Goal: Find specific page/section: Find specific page/section

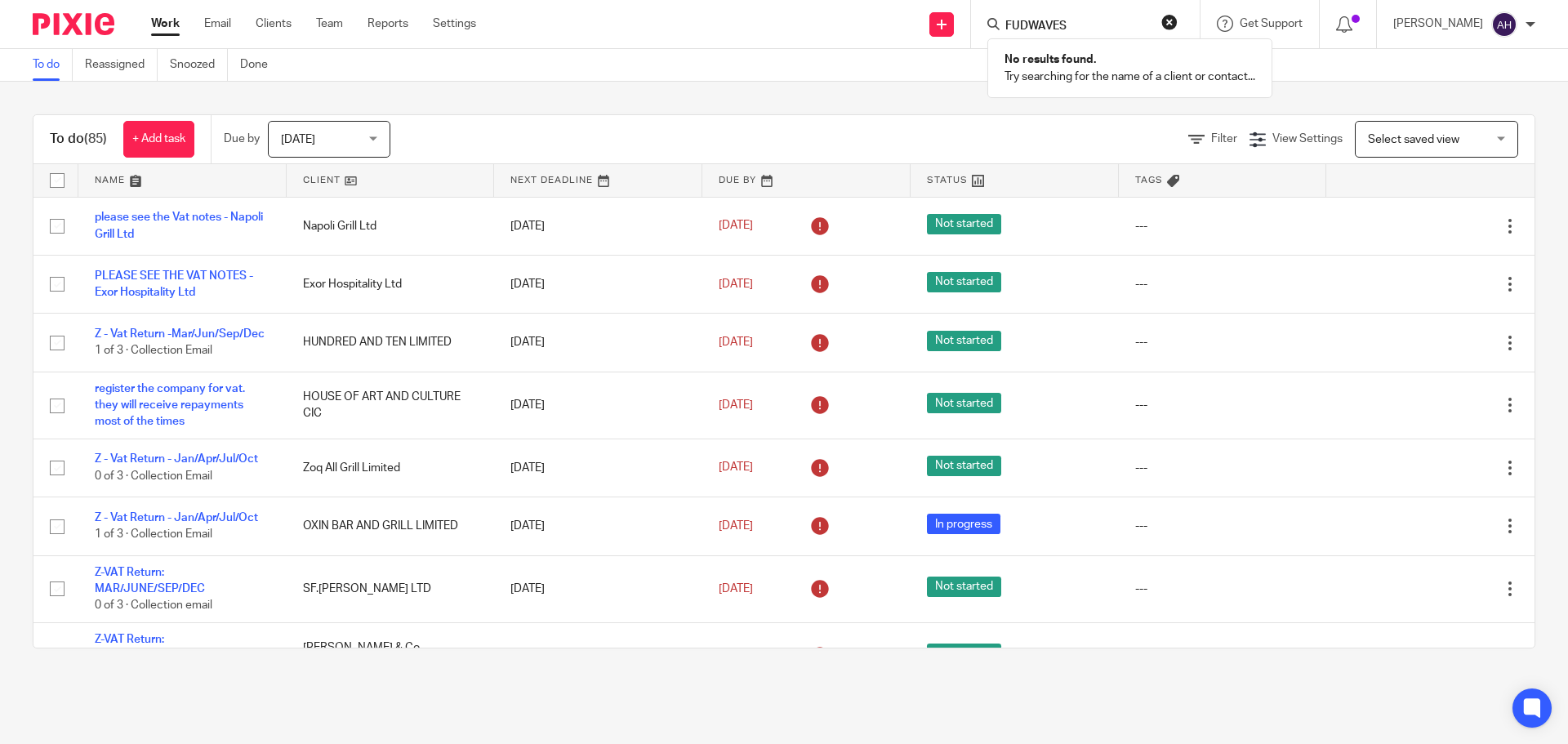
click at [1132, 25] on input "FUDWAVES" at bounding box center [1077, 27] width 147 height 15
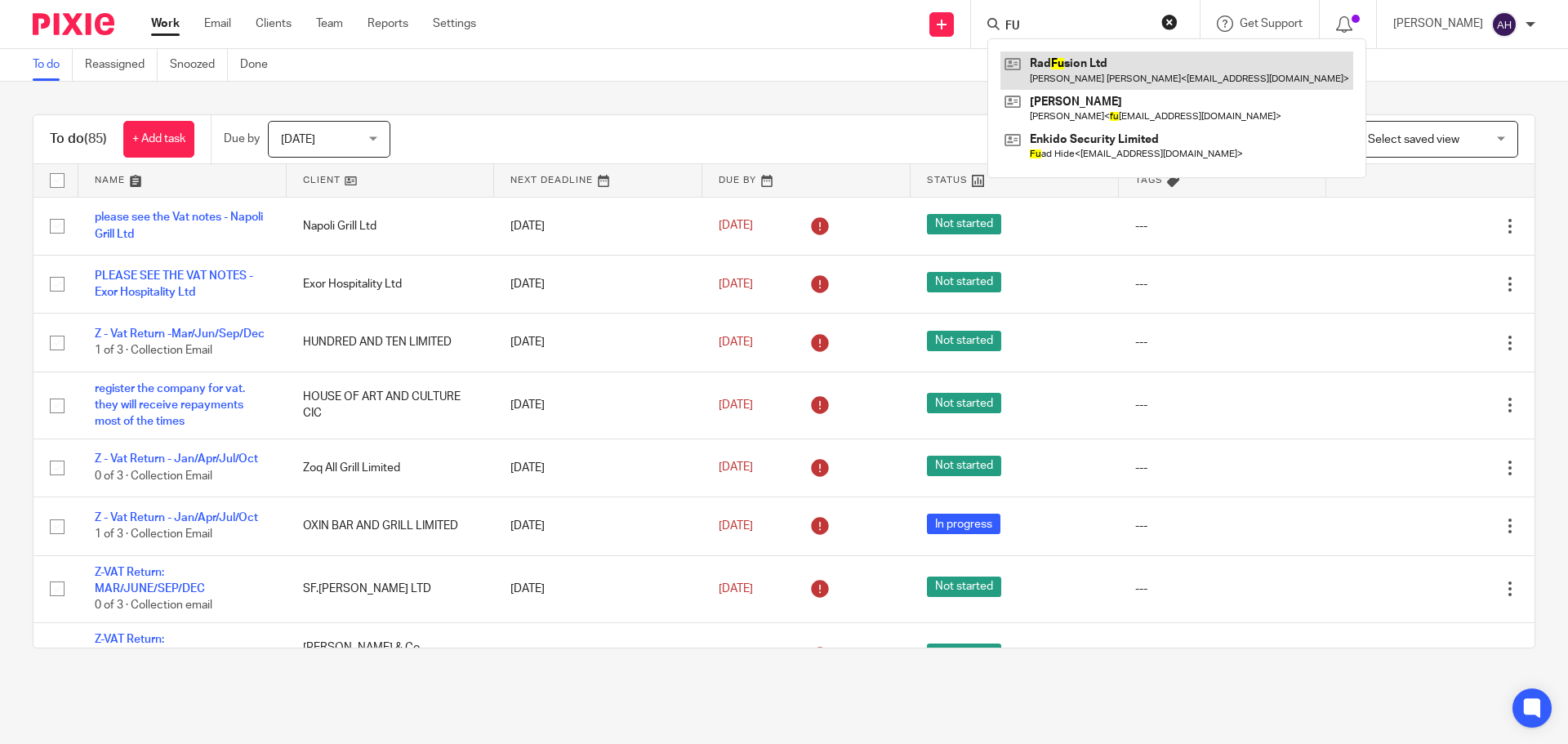
type input "FU"
click at [1144, 68] on link at bounding box center [1177, 70] width 353 height 37
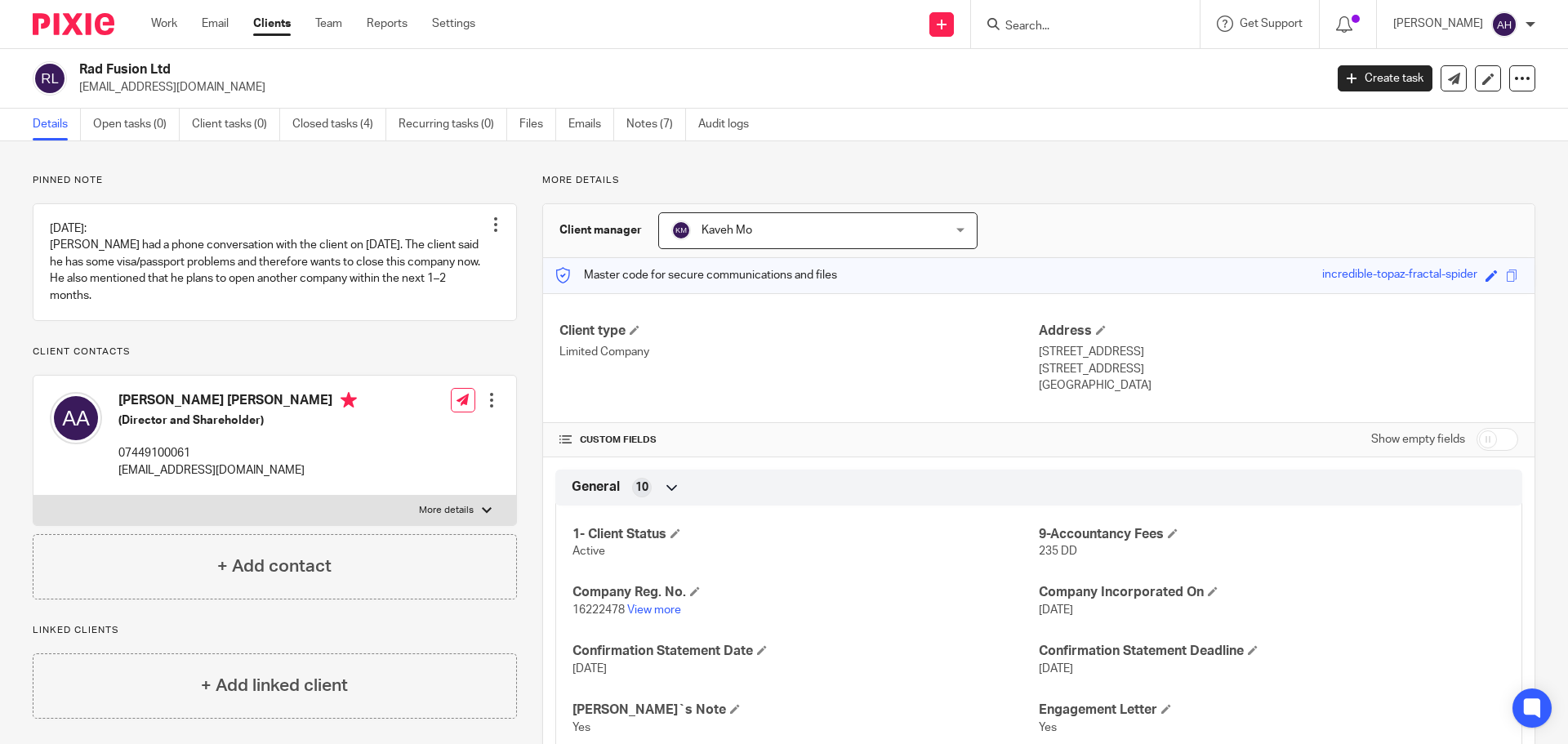
click at [1075, 26] on input "Search" at bounding box center [1077, 27] width 147 height 15
paste input "FUDWAVES"
type input "FUDWAVES"
click at [1178, 20] on button "reset" at bounding box center [1169, 22] width 16 height 16
click at [1121, 25] on input "Search" at bounding box center [1077, 27] width 147 height 15
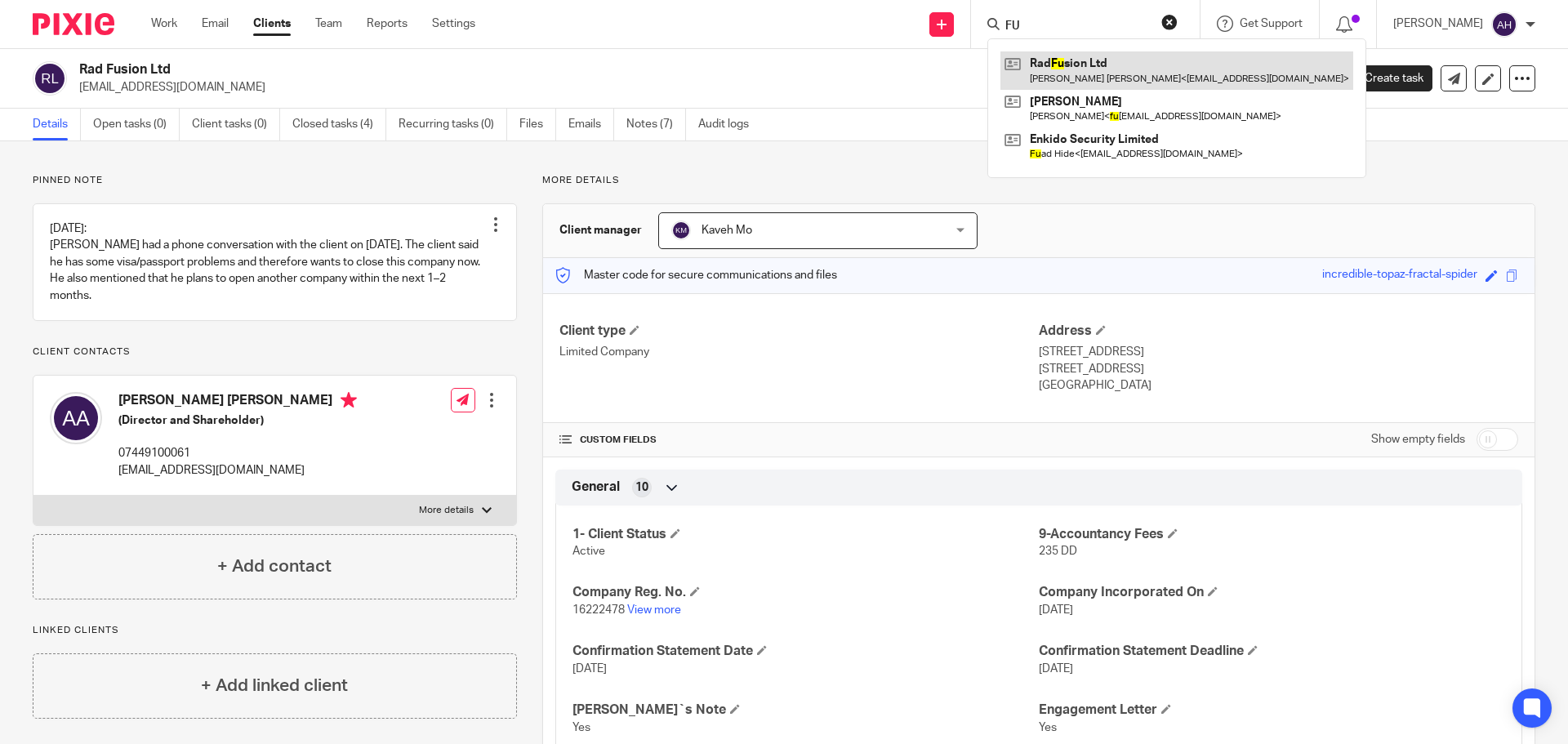
type input "FU"
click at [1100, 52] on link at bounding box center [1177, 70] width 353 height 37
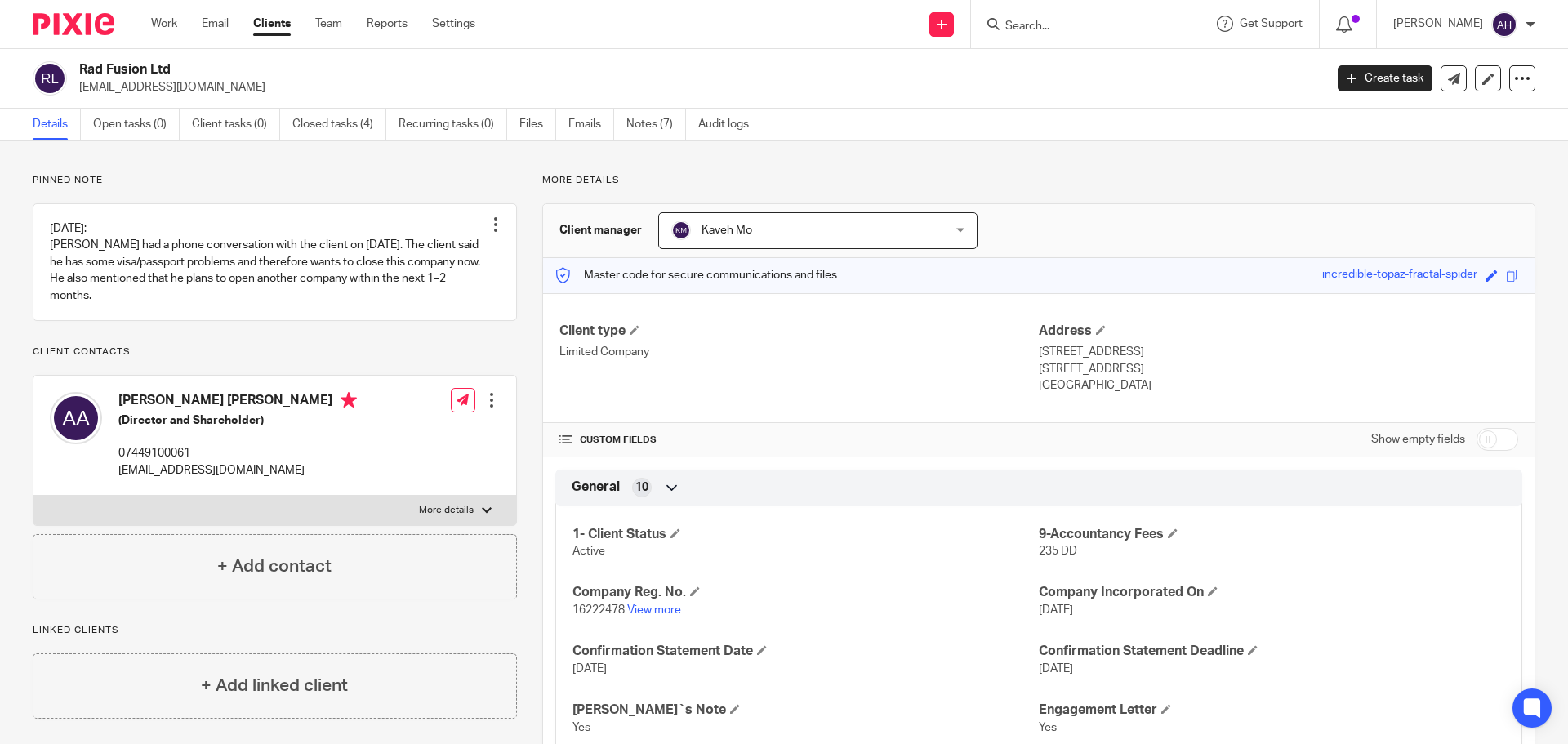
click at [1123, 27] on input "Search" at bounding box center [1077, 27] width 147 height 15
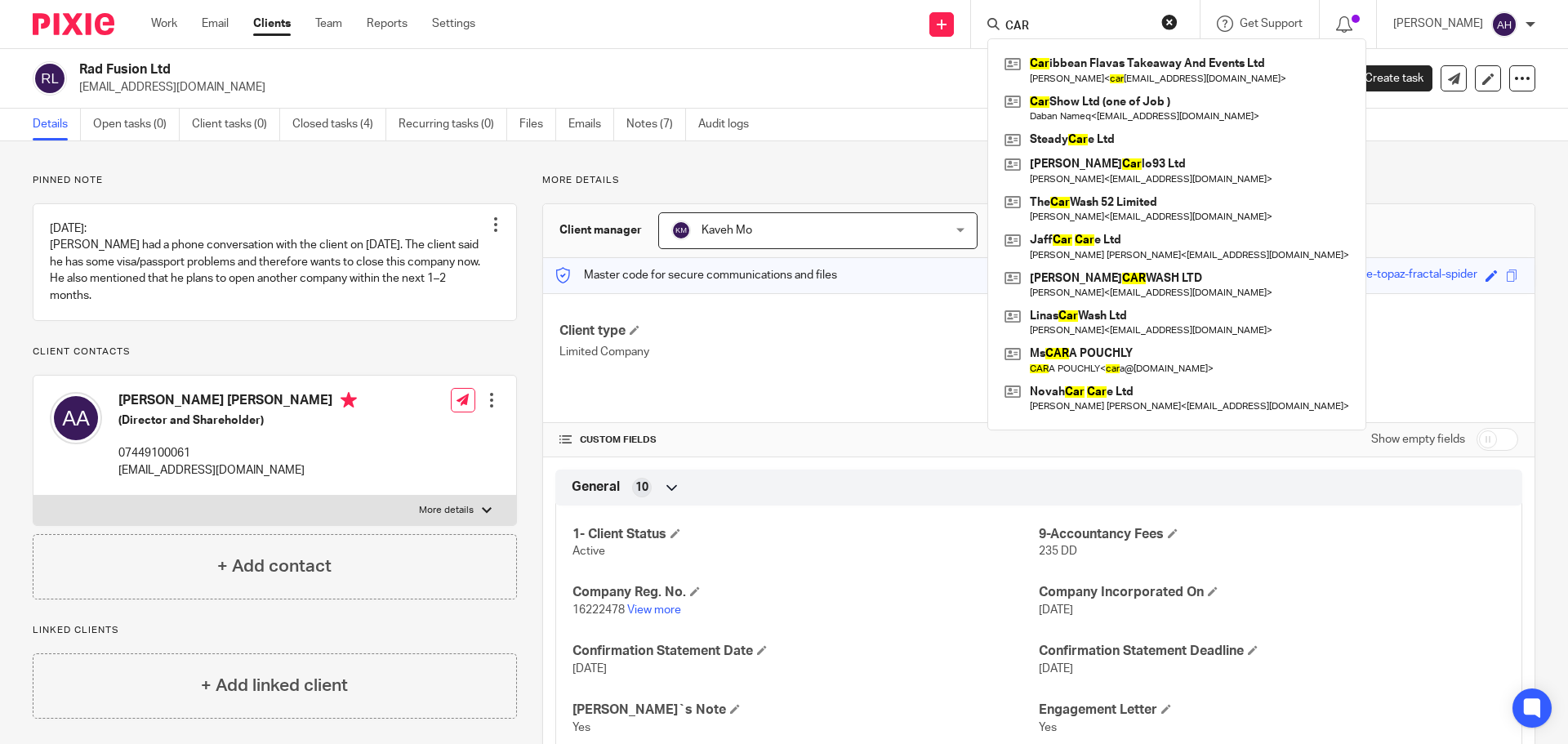
click at [1121, 25] on input "CAR" at bounding box center [1077, 27] width 147 height 15
click at [1120, 25] on input "CAR" at bounding box center [1077, 27] width 147 height 15
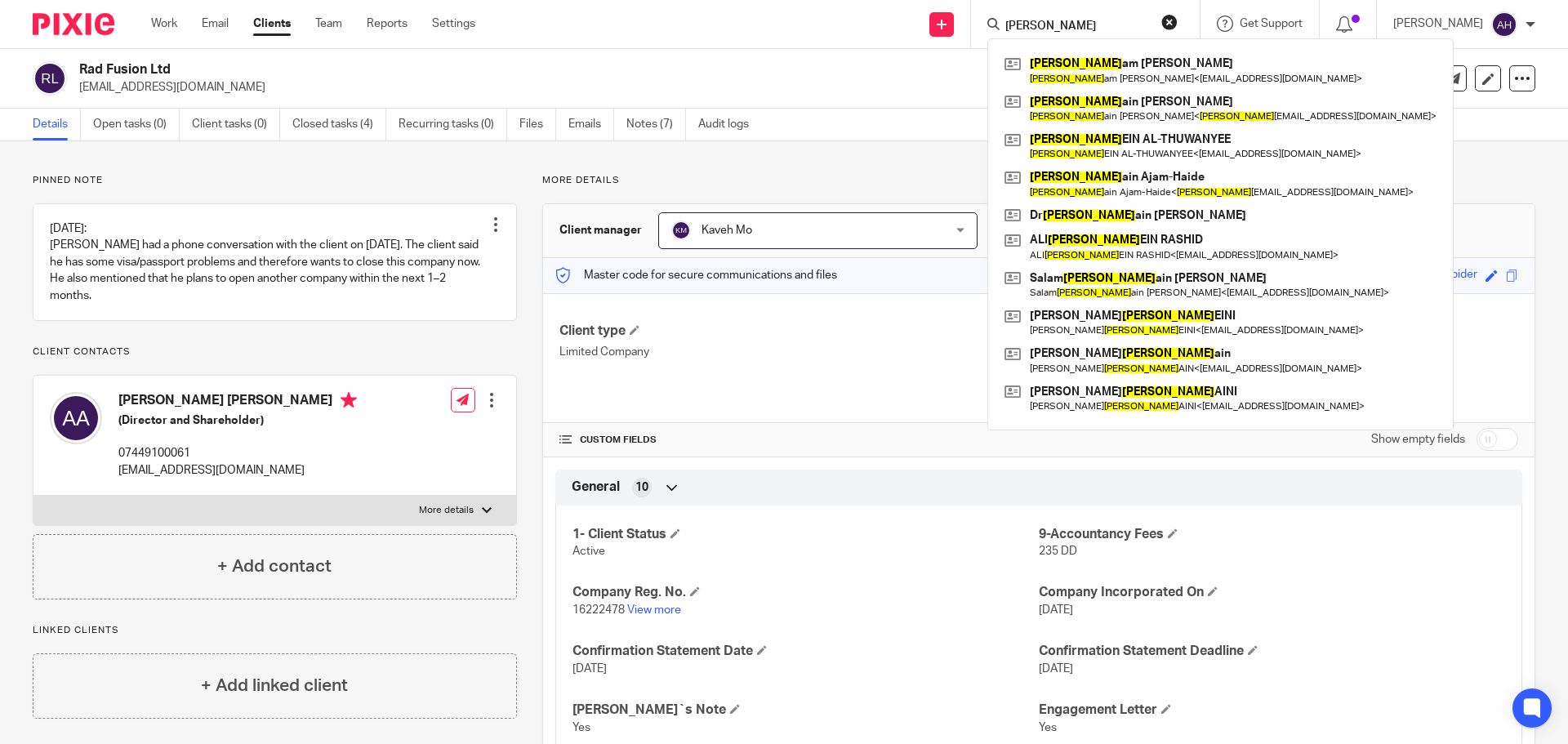
type input "HUSSE"
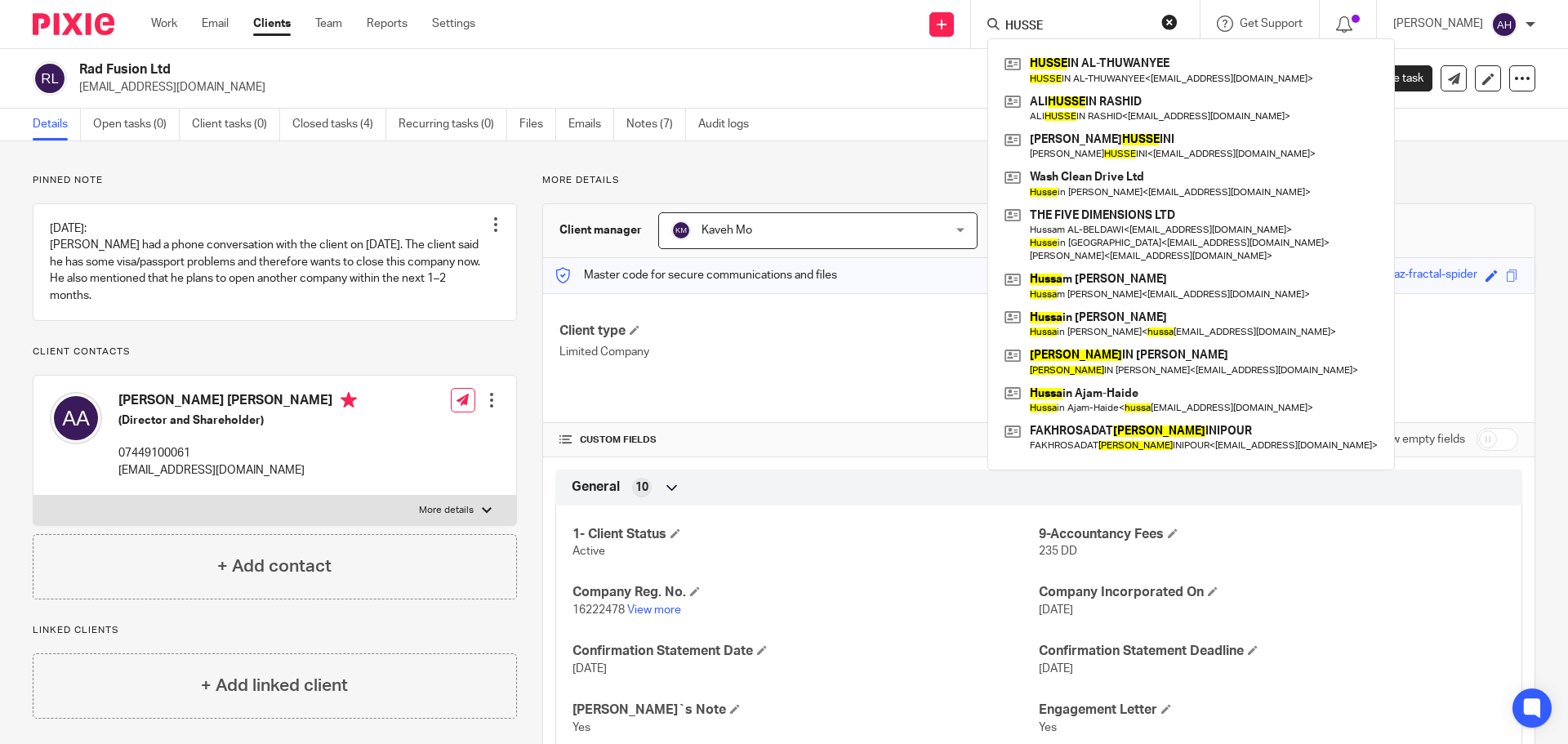
drag, startPoint x: 1108, startPoint y: 25, endPoint x: 946, endPoint y: 7, distance: 163.0
click at [946, 7] on div "Send new email Create task Add client HUSSE HUSSE IN AL-THUWANYEE HUSSE IN AL-T…" at bounding box center [1034, 24] width 1068 height 48
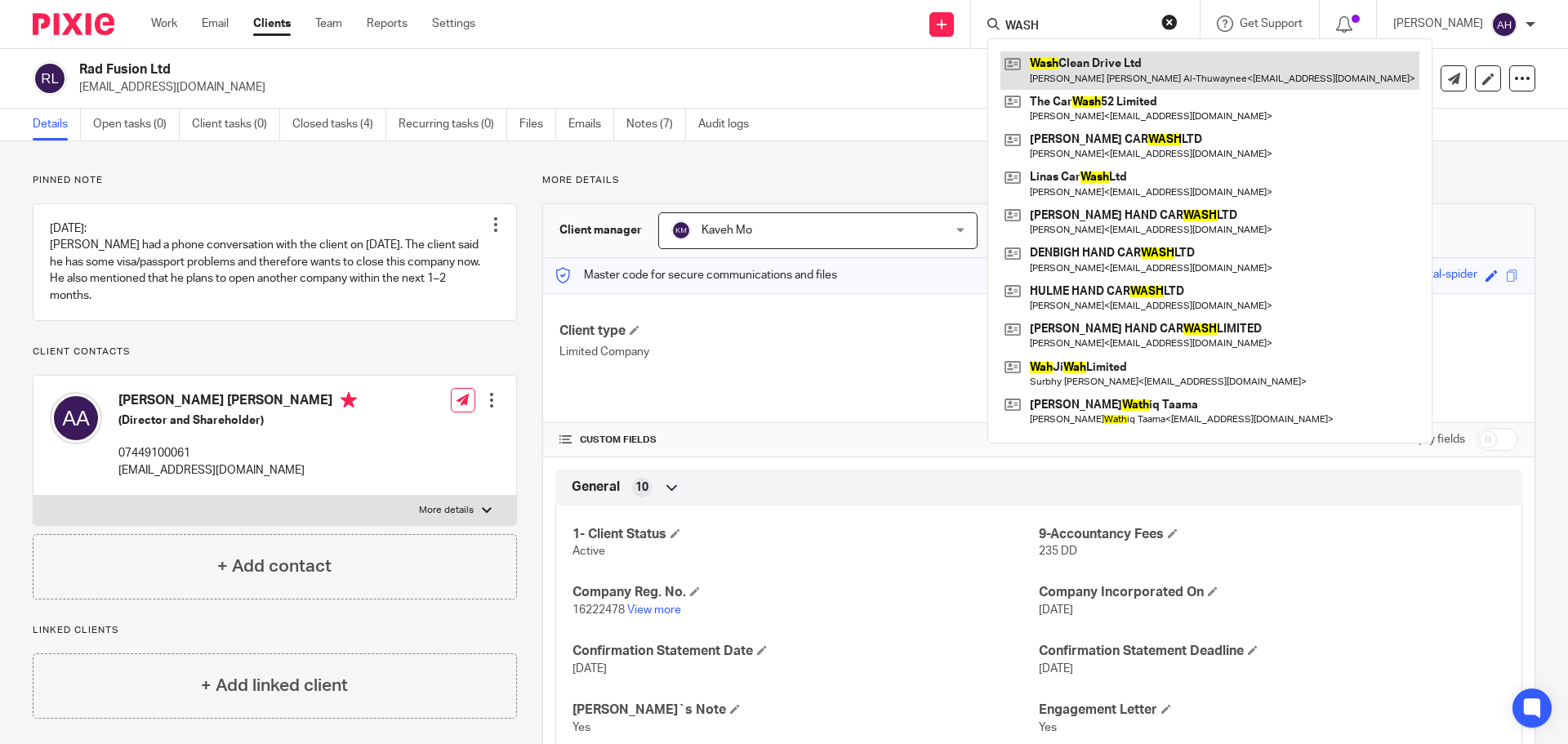
type input "WASH"
click at [1161, 67] on link at bounding box center [1209, 70] width 419 height 37
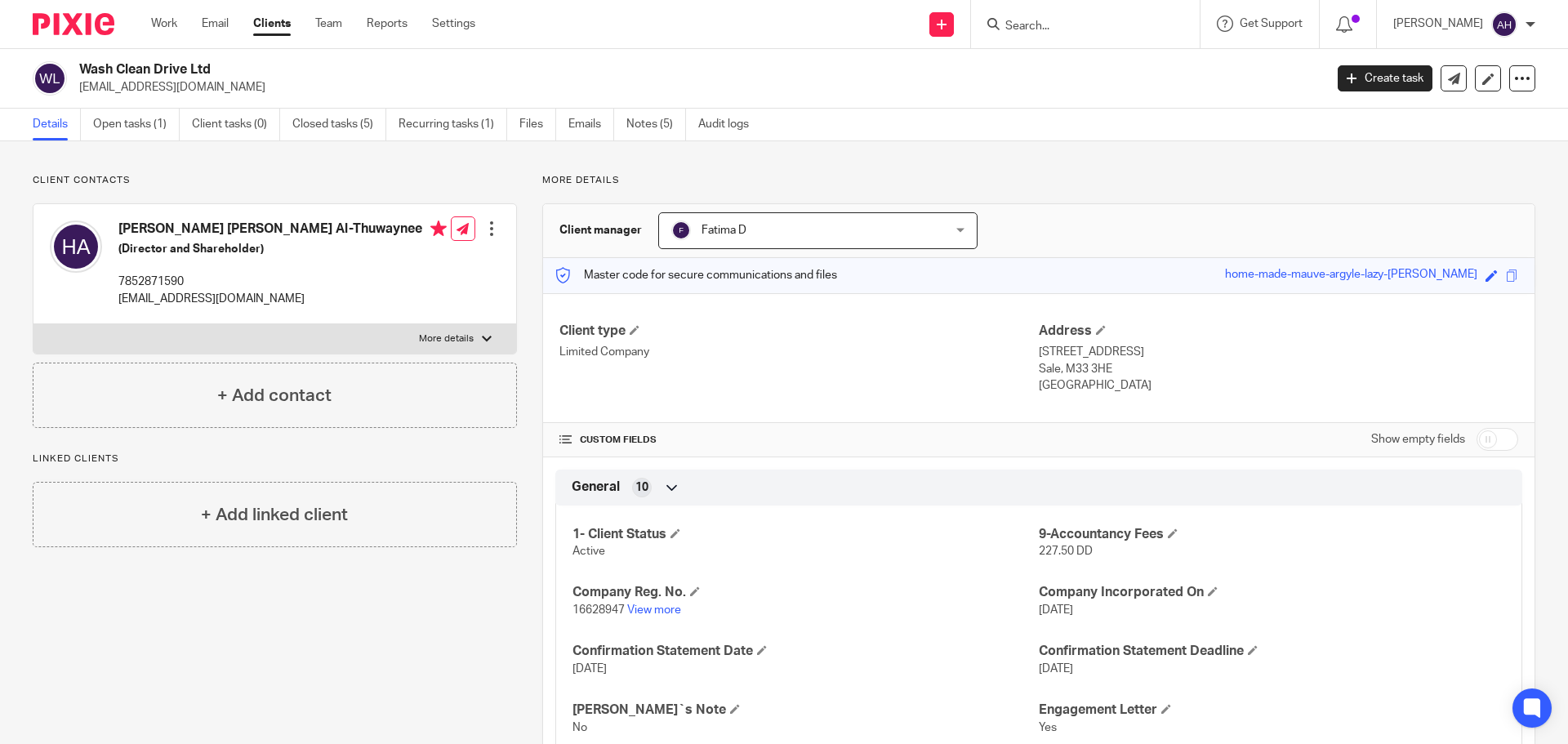
click at [1107, 32] on input "Search" at bounding box center [1077, 27] width 147 height 15
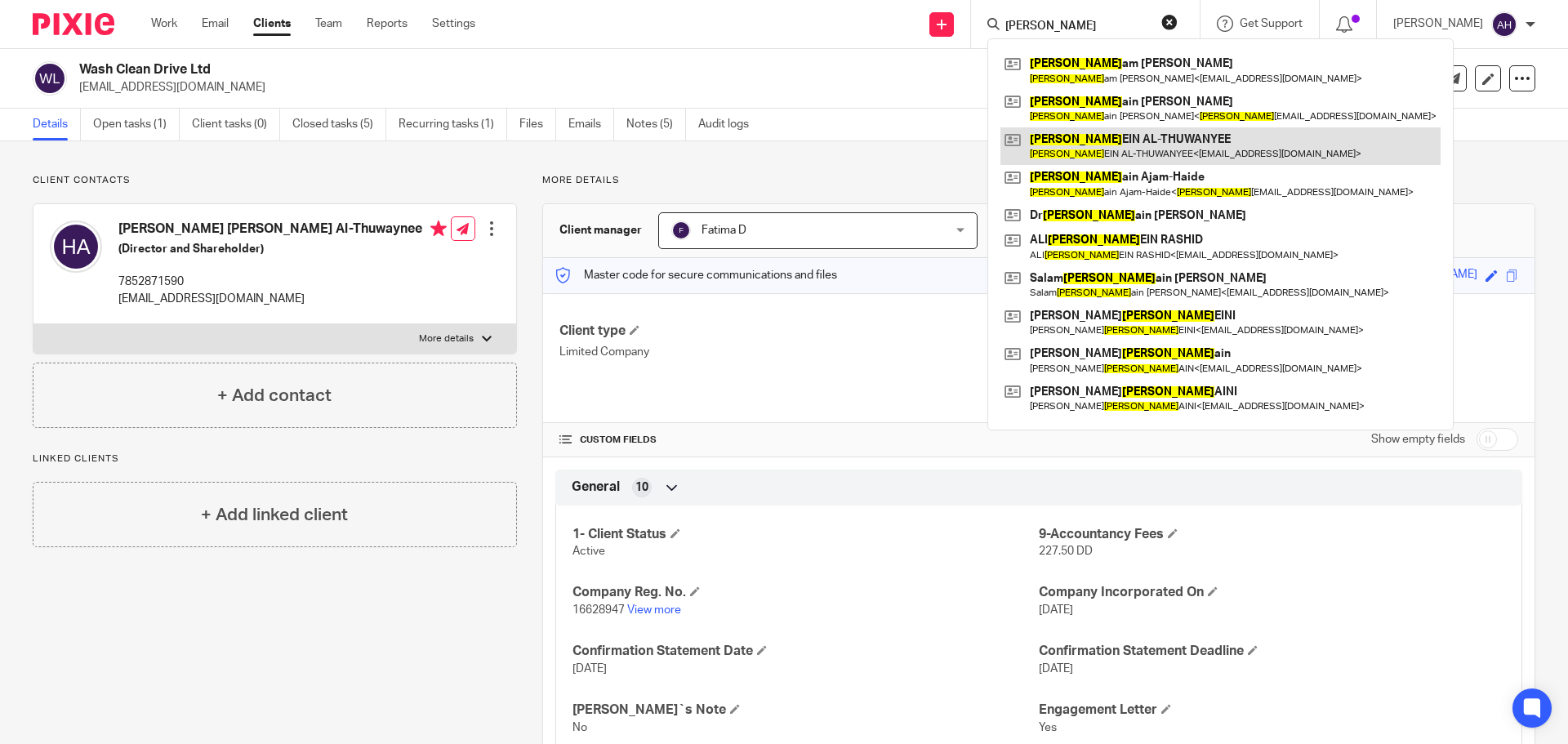
type input "HUSS"
click at [1153, 140] on link at bounding box center [1220, 146] width 440 height 37
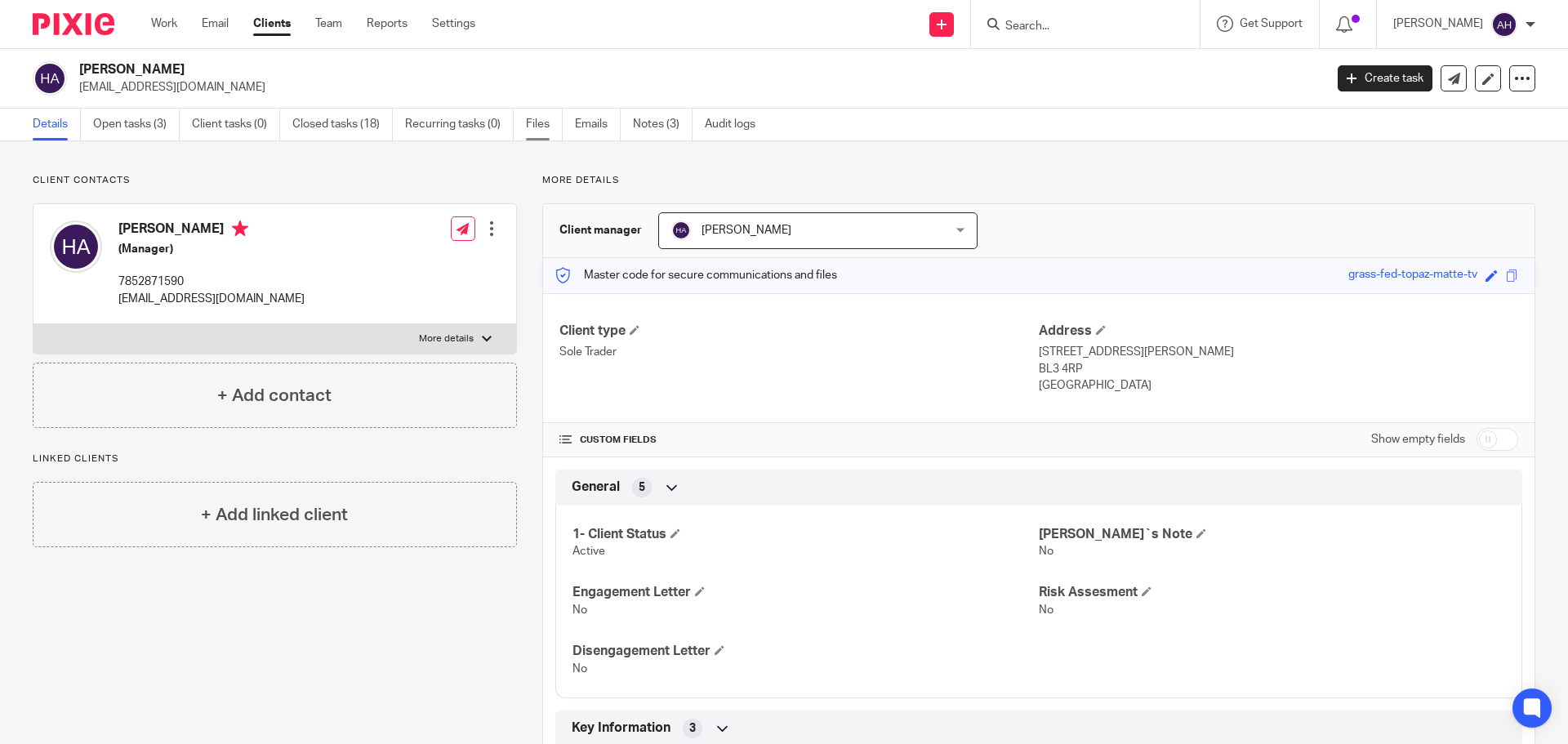
click at [543, 125] on link "Files" at bounding box center [544, 124] width 36 height 32
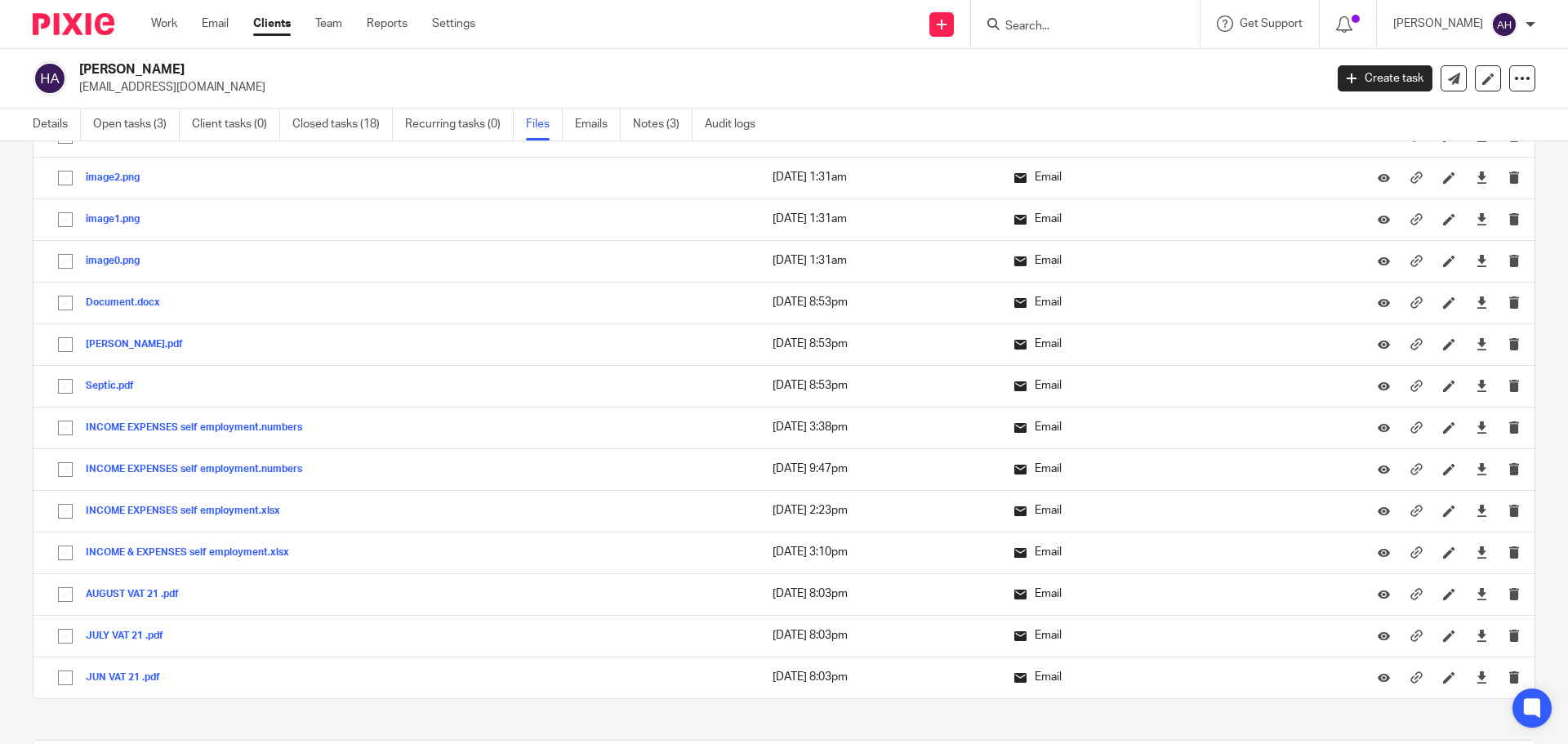
scroll to position [4540, 0]
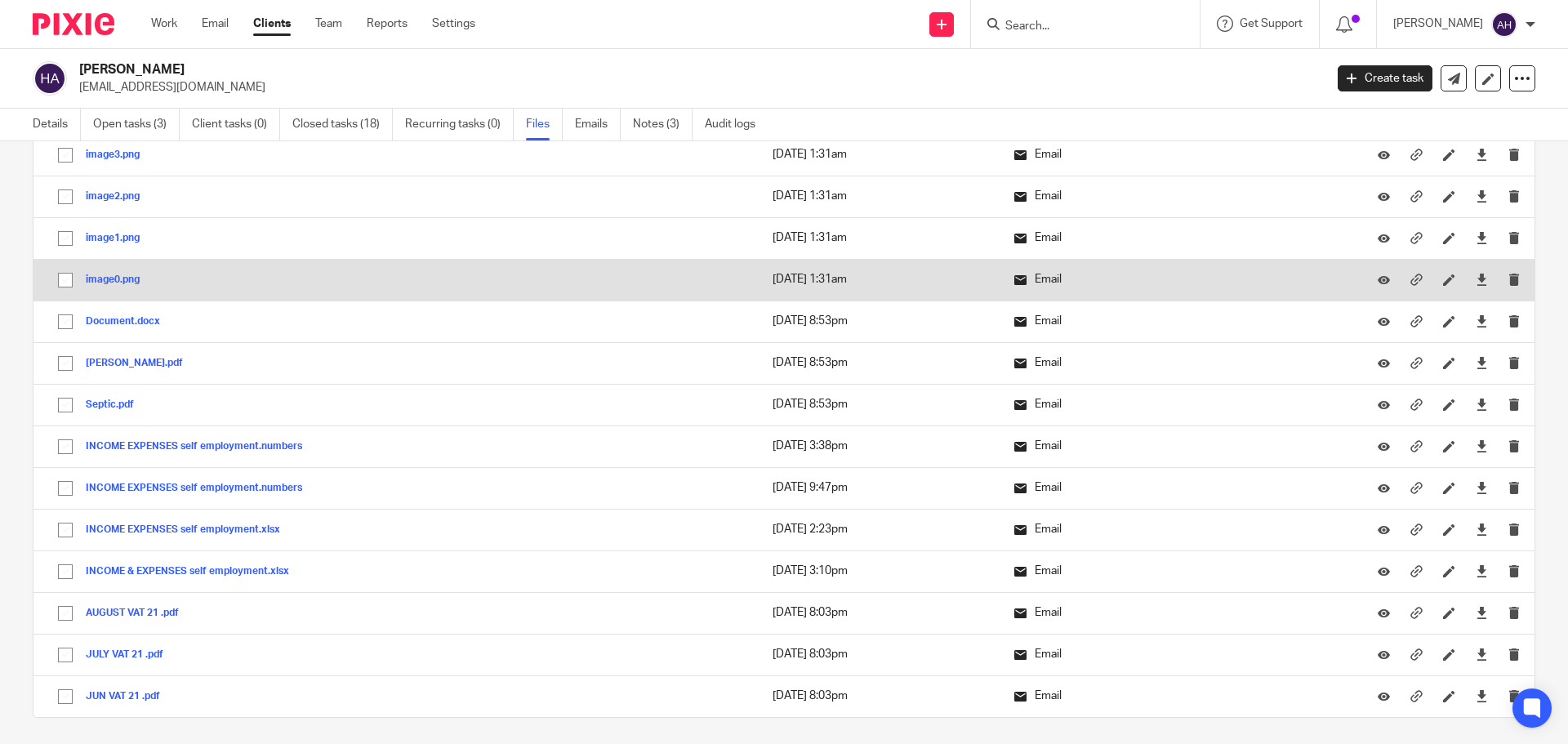
click at [118, 278] on button "image0.png" at bounding box center [118, 280] width 66 height 12
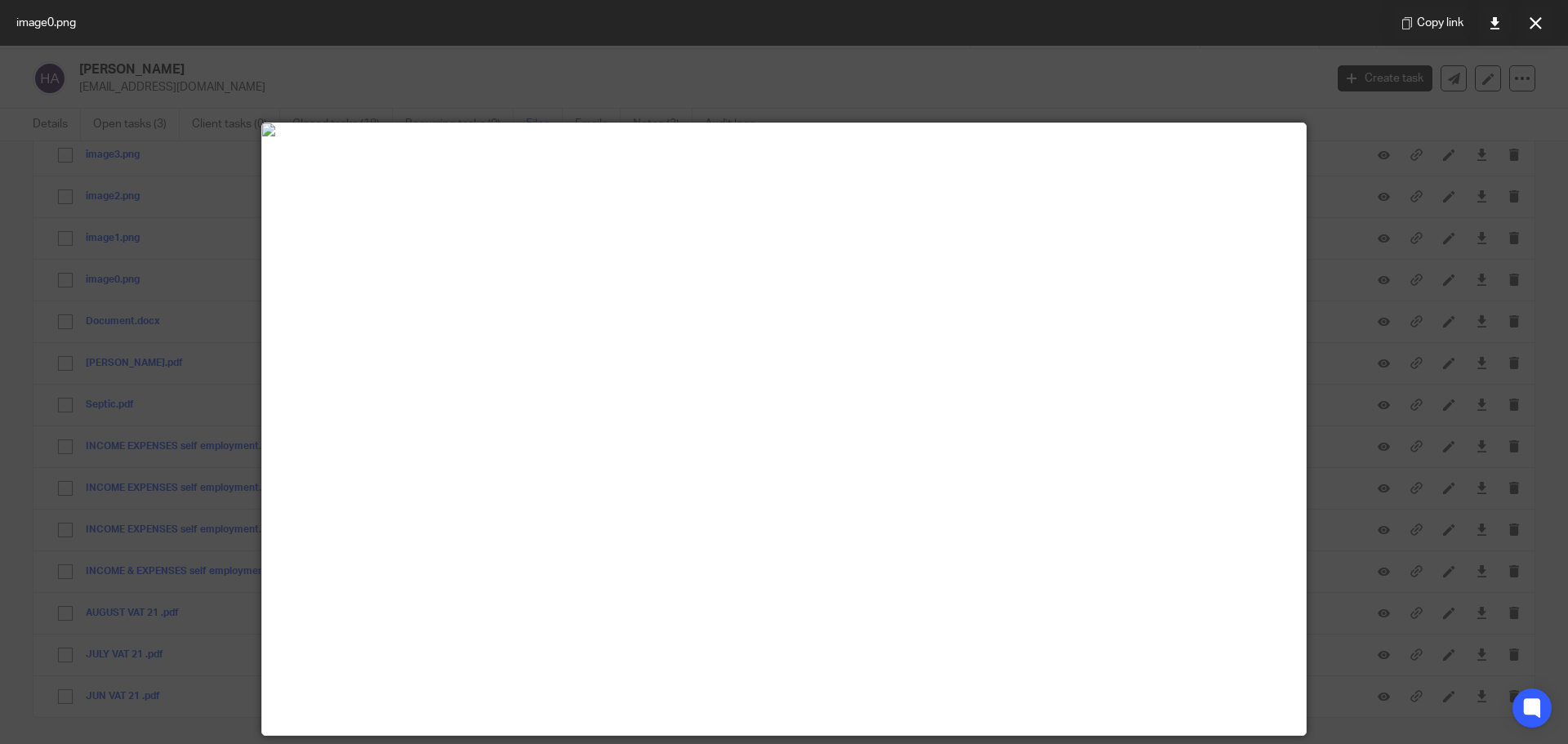
click at [585, 92] on div at bounding box center [784, 372] width 1568 height 744
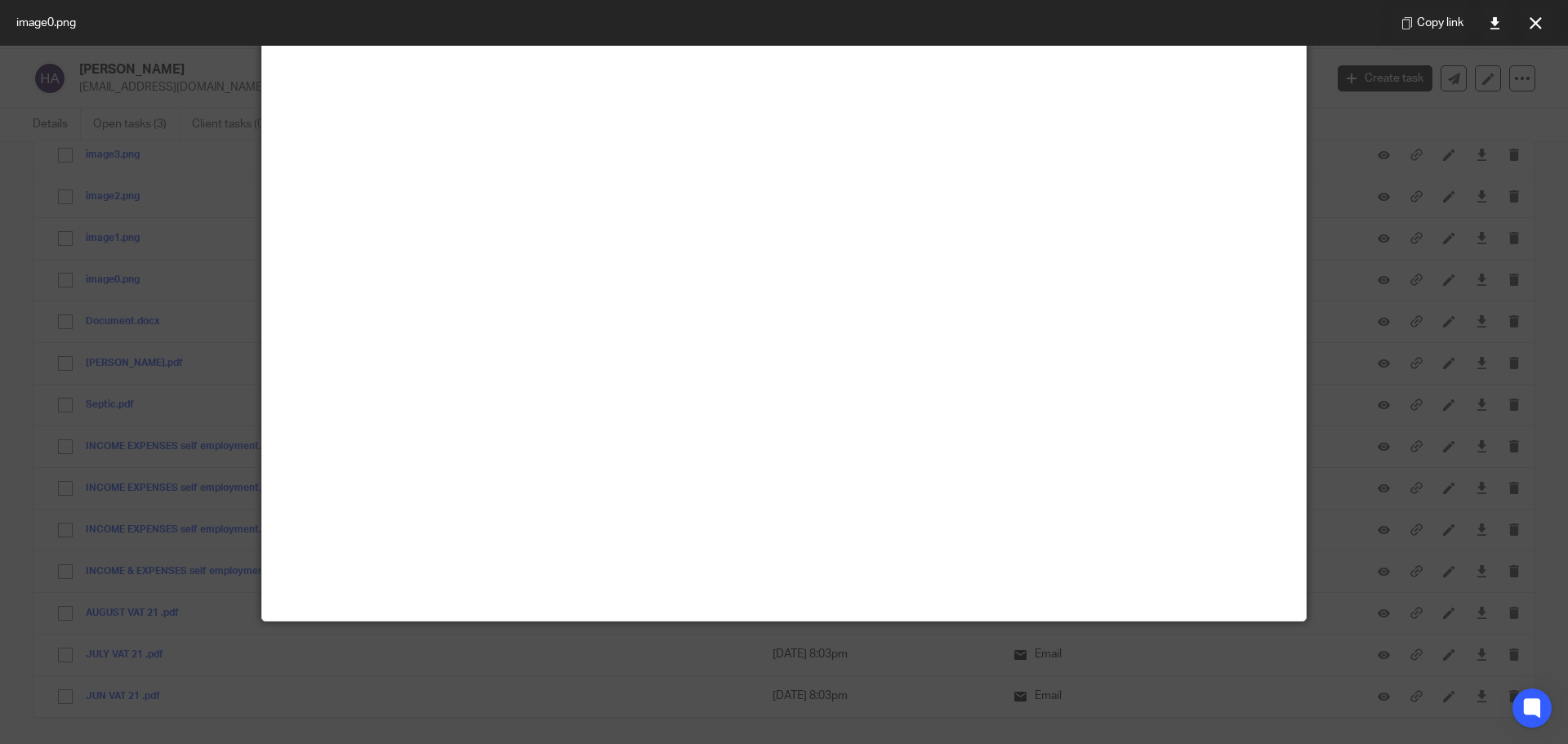
scroll to position [0, 0]
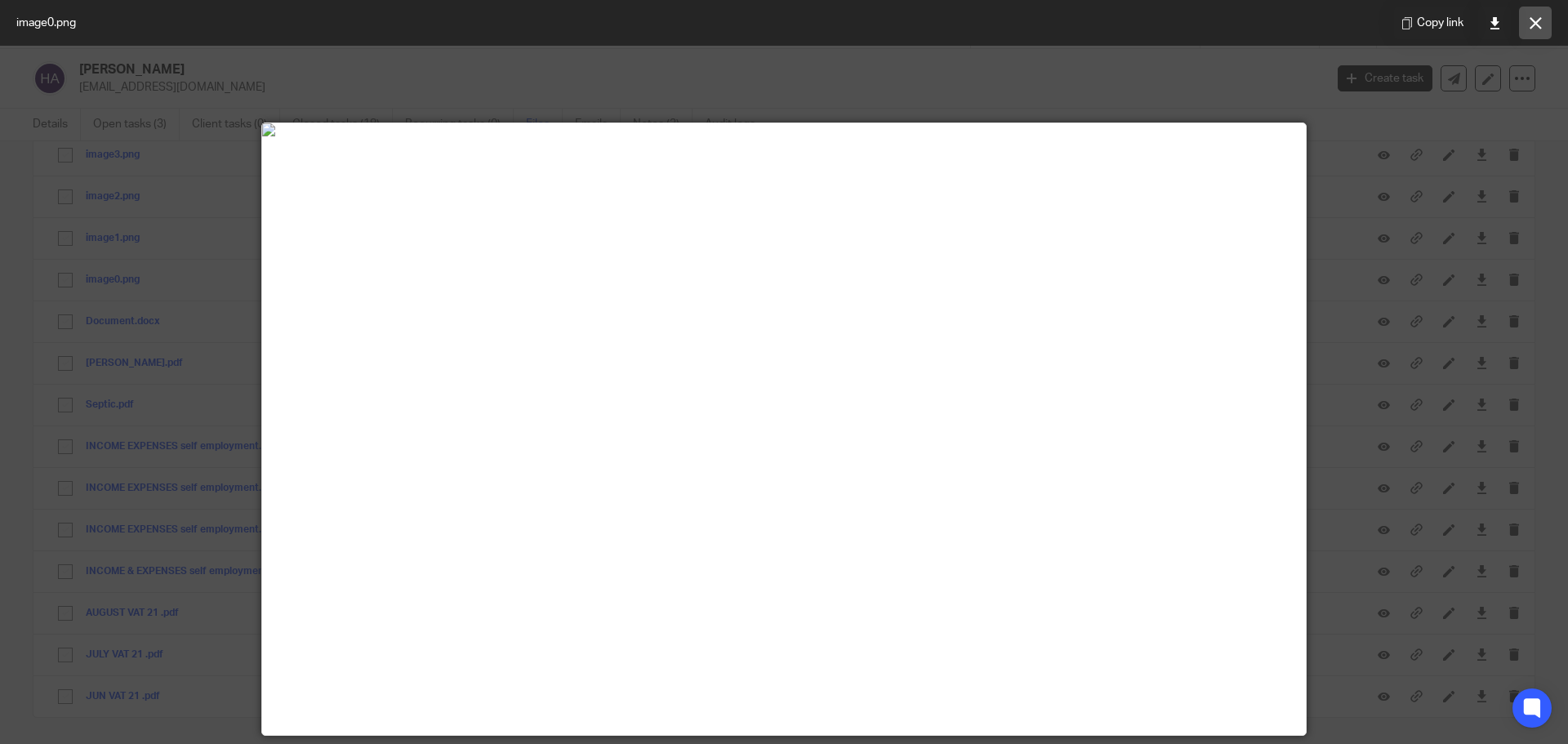
click at [1531, 20] on icon at bounding box center [1534, 23] width 12 height 12
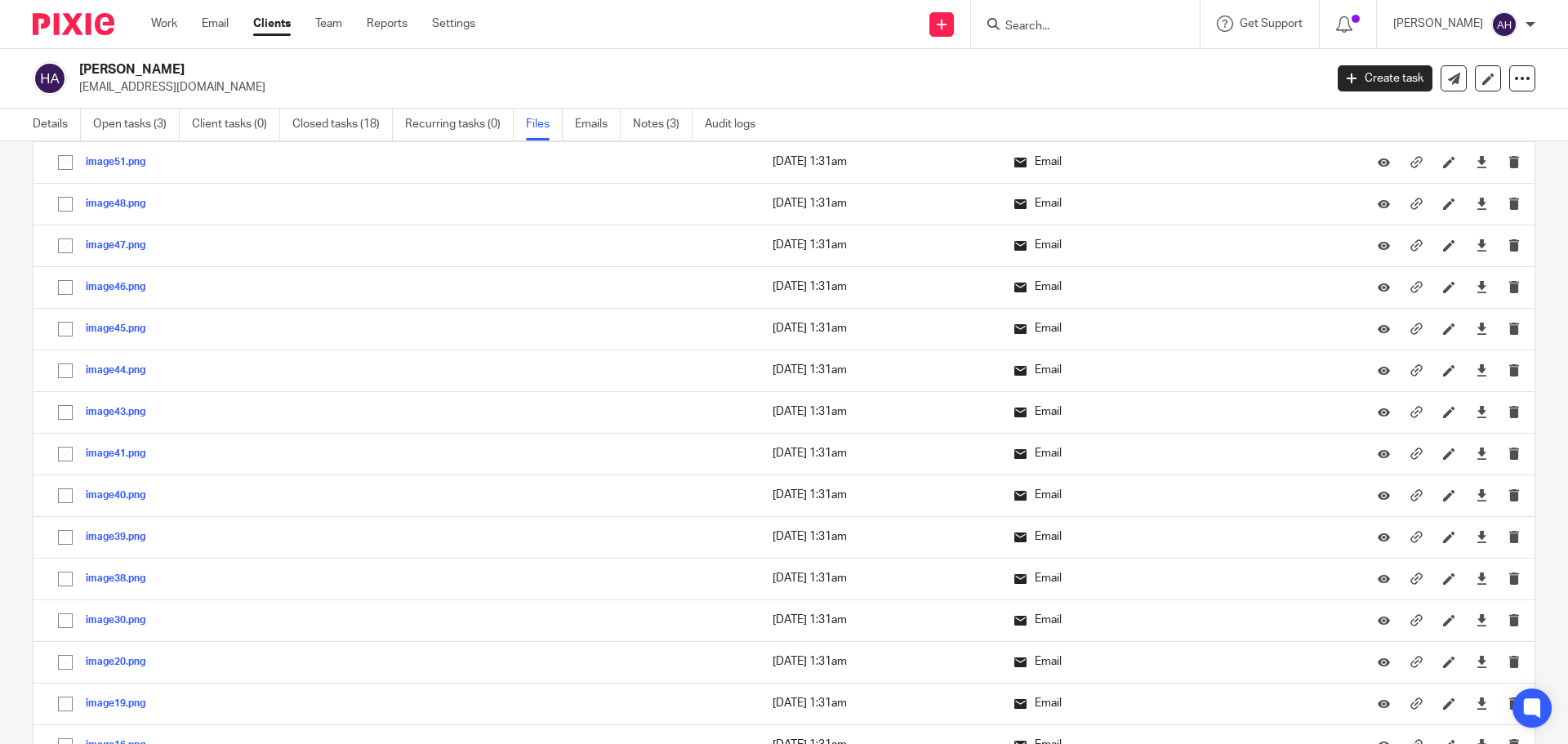
scroll to position [3399, 0]
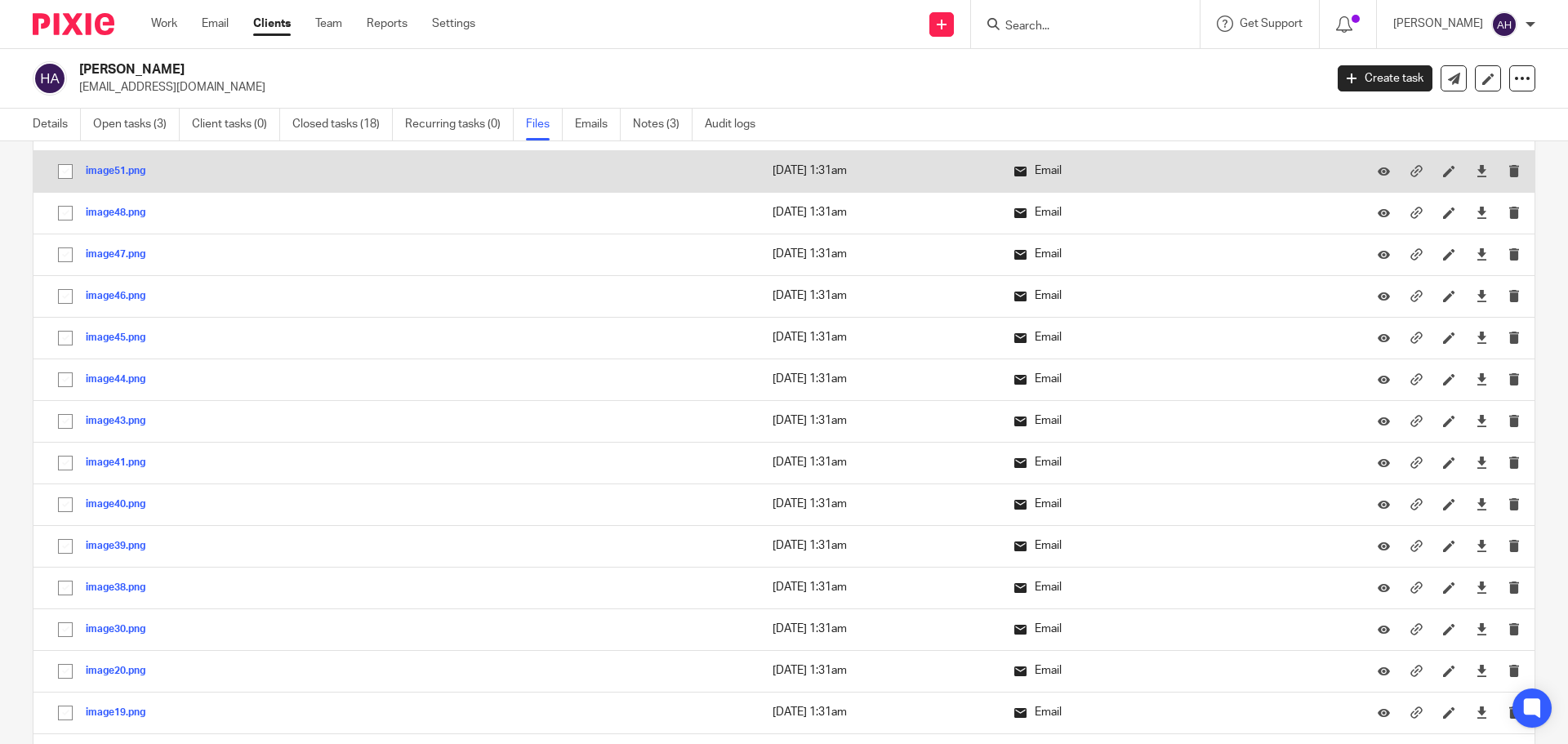
click at [99, 171] on button "image51.png" at bounding box center [121, 171] width 72 height 12
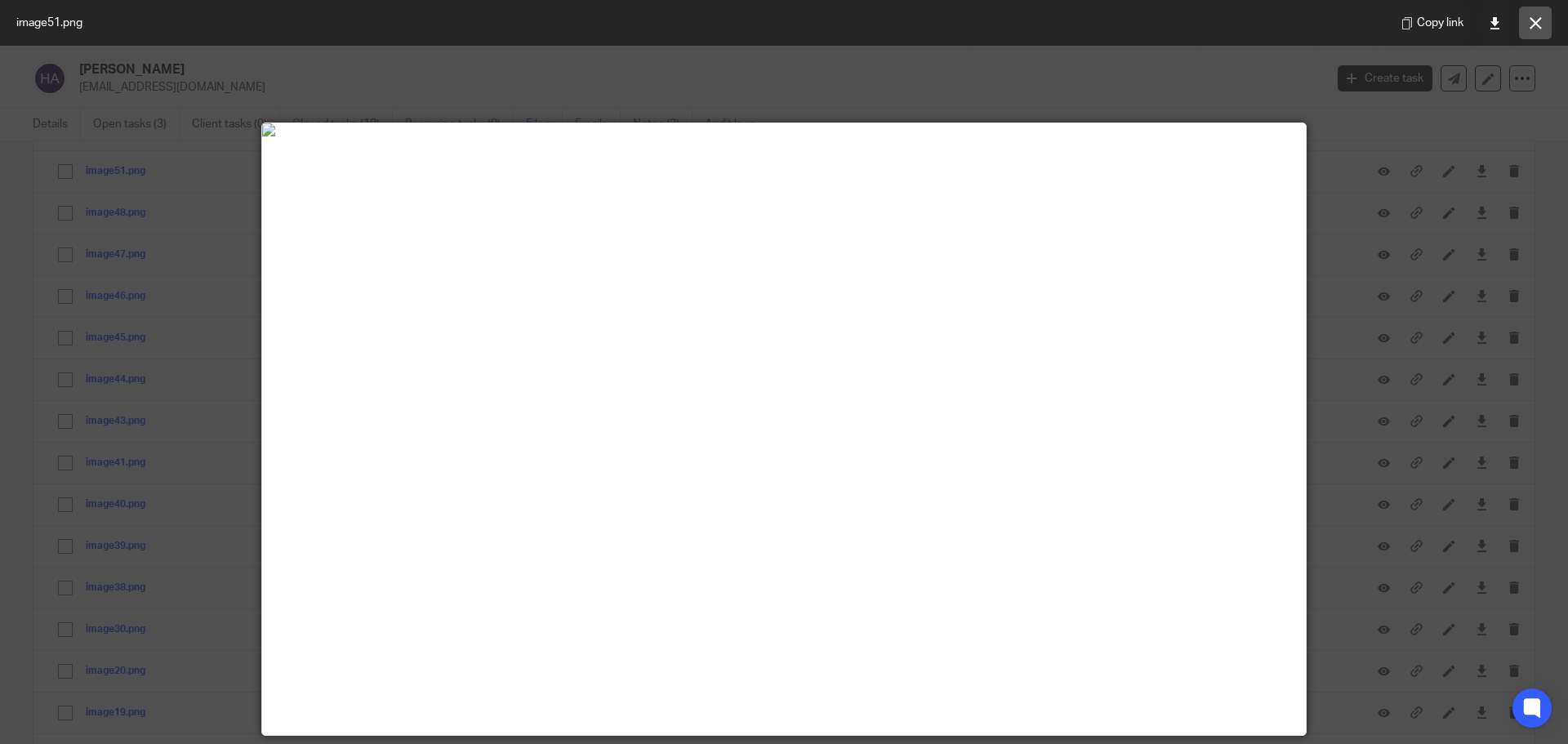
click at [1544, 15] on button at bounding box center [1535, 23] width 33 height 33
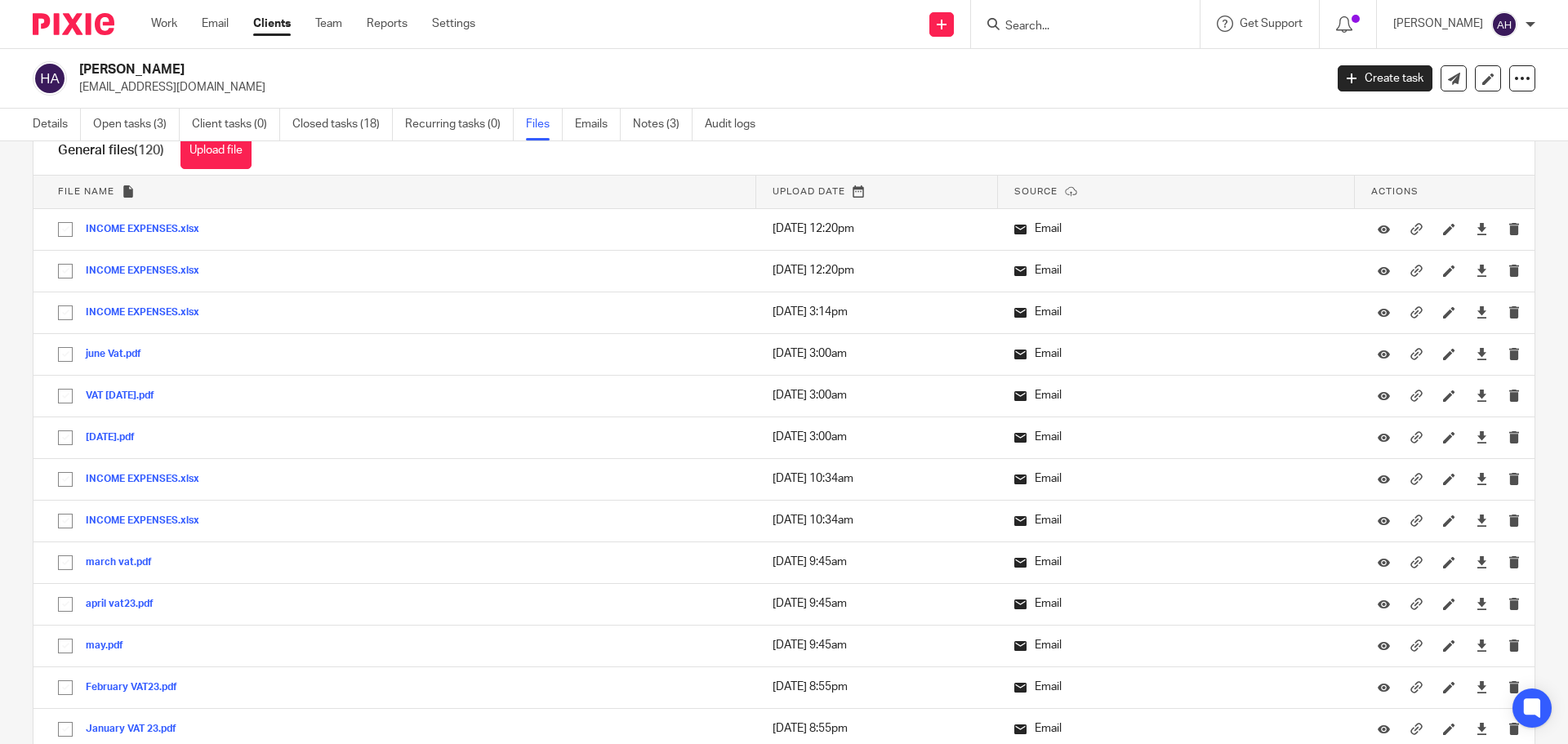
scroll to position [0, 0]
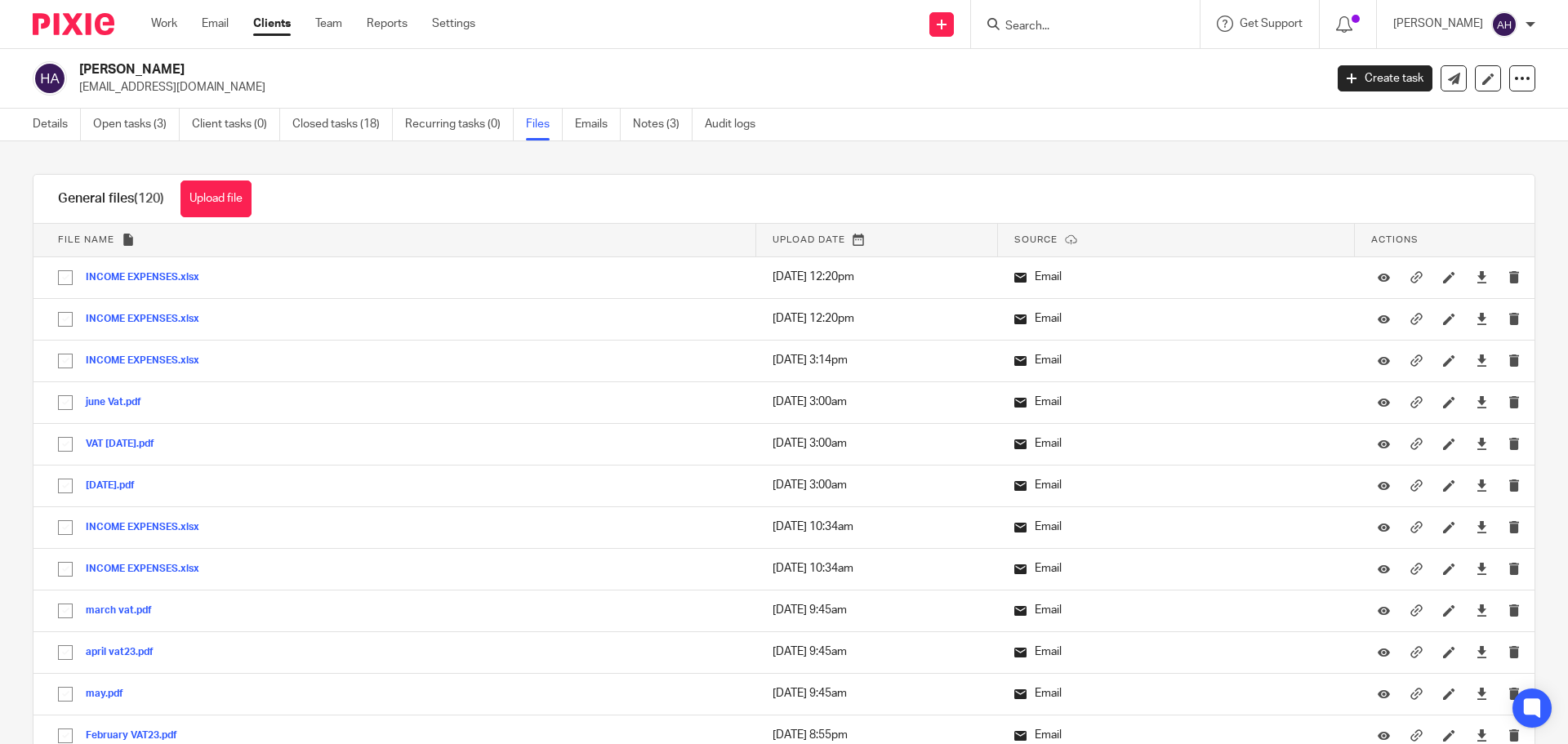
click at [1100, 25] on input "Search" at bounding box center [1077, 27] width 147 height 15
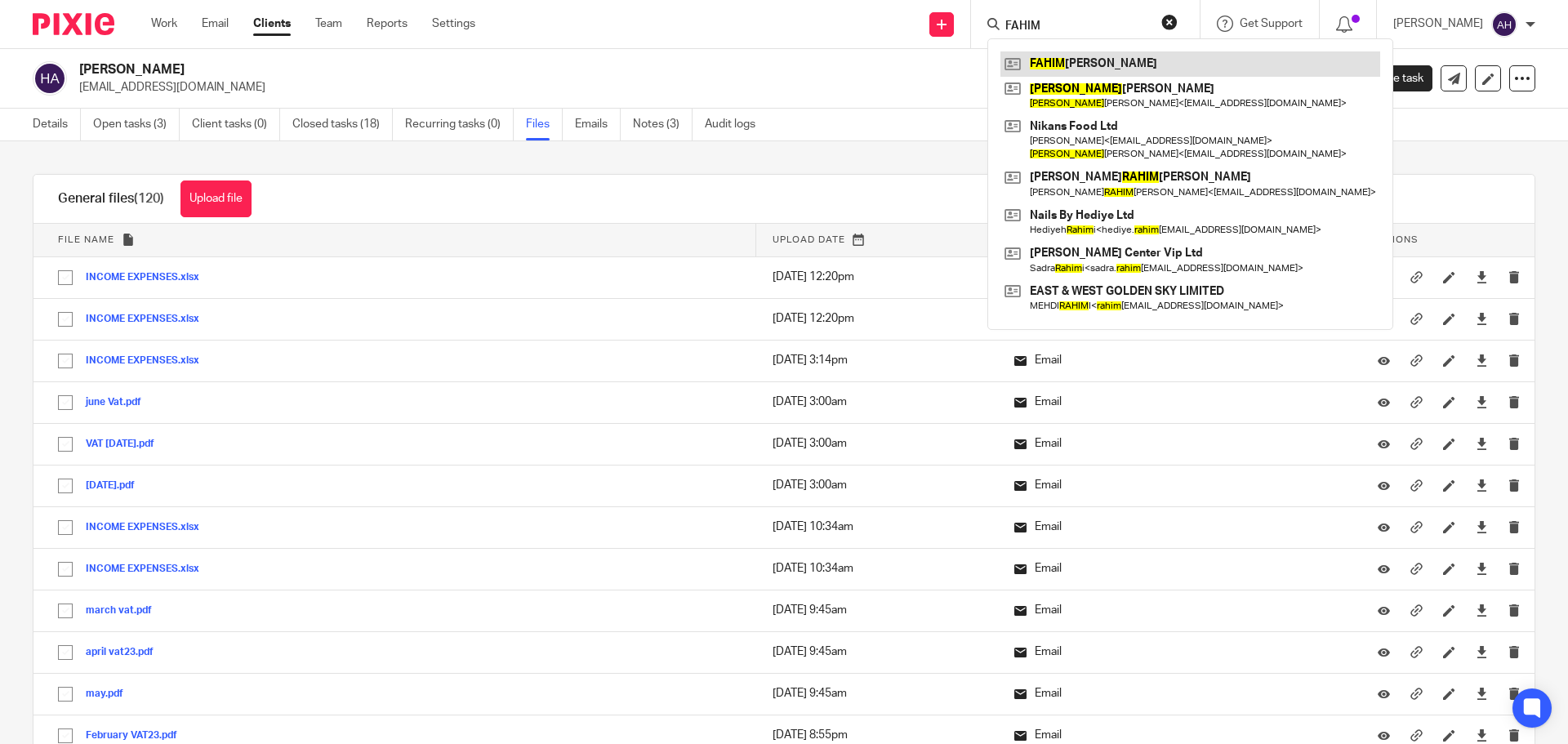
type input "FAHIM"
click at [1166, 69] on link at bounding box center [1189, 64] width 379 height 25
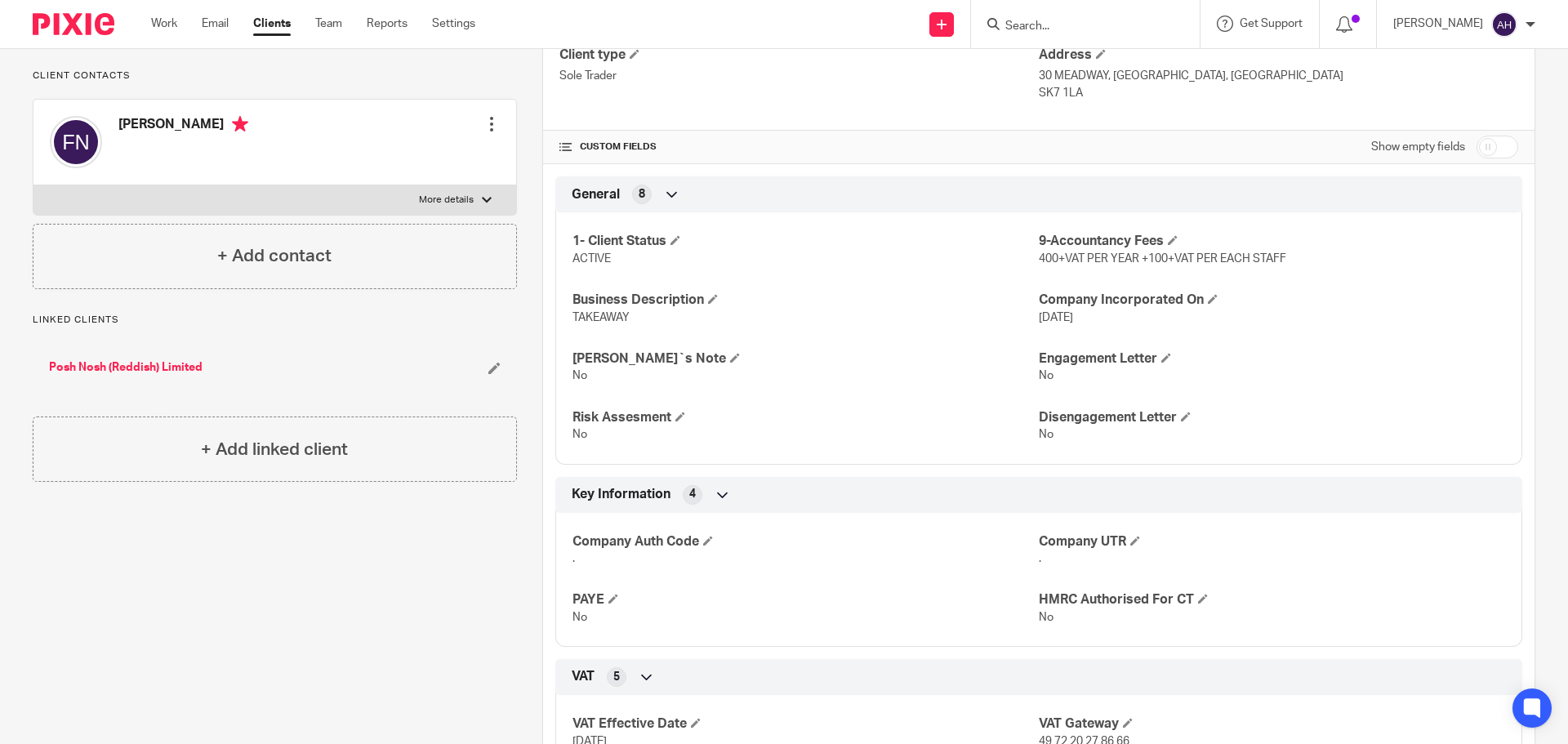
scroll to position [409, 0]
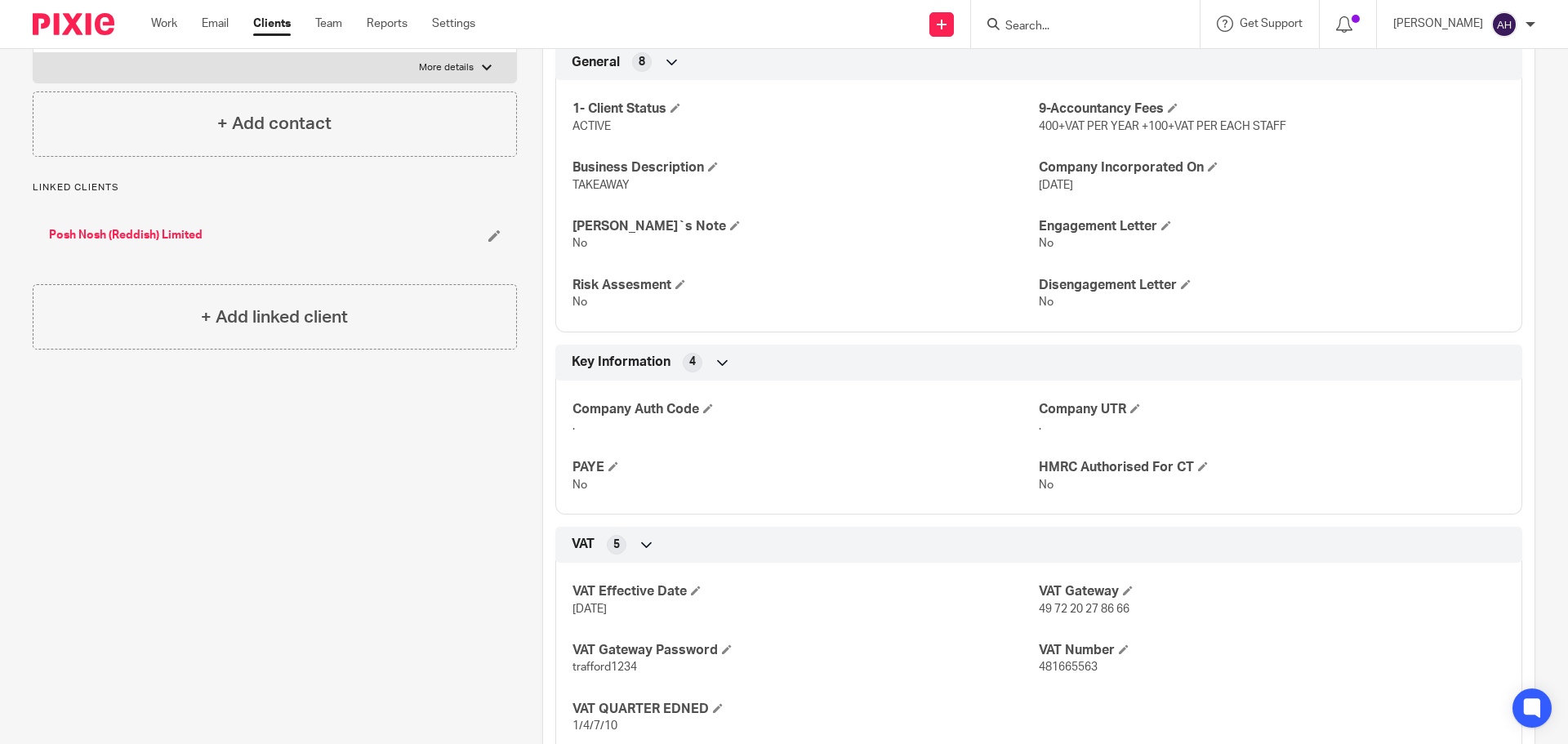
click at [1066, 672] on span "481665563" at bounding box center [1067, 668] width 59 height 12
click at [1064, 672] on span "481665563" at bounding box center [1067, 668] width 59 height 12
copy span "481665563"
